Goal: Navigation & Orientation: Go to known website

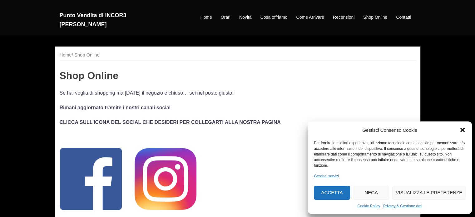
click at [330, 191] on button "Accetta" at bounding box center [332, 193] width 36 height 14
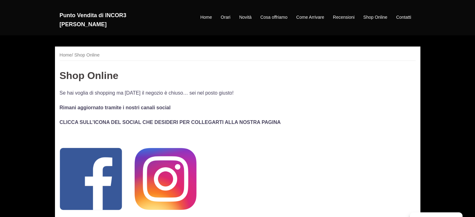
click at [178, 173] on img at bounding box center [165, 179] width 62 height 62
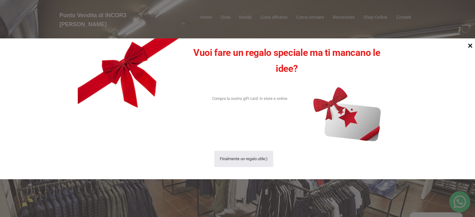
click at [471, 45] on icon at bounding box center [470, 45] width 4 height 4
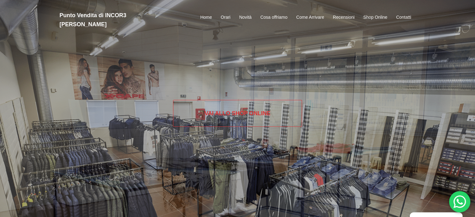
click at [228, 116] on link "Vai allo SHOP ONLINE" at bounding box center [237, 113] width 129 height 27
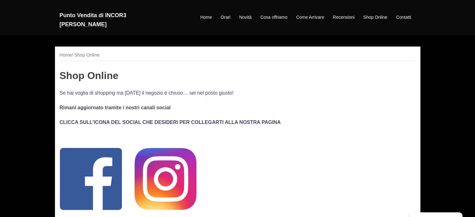
click at [94, 174] on img at bounding box center [91, 179] width 62 height 62
